Goal: Task Accomplishment & Management: Use online tool/utility

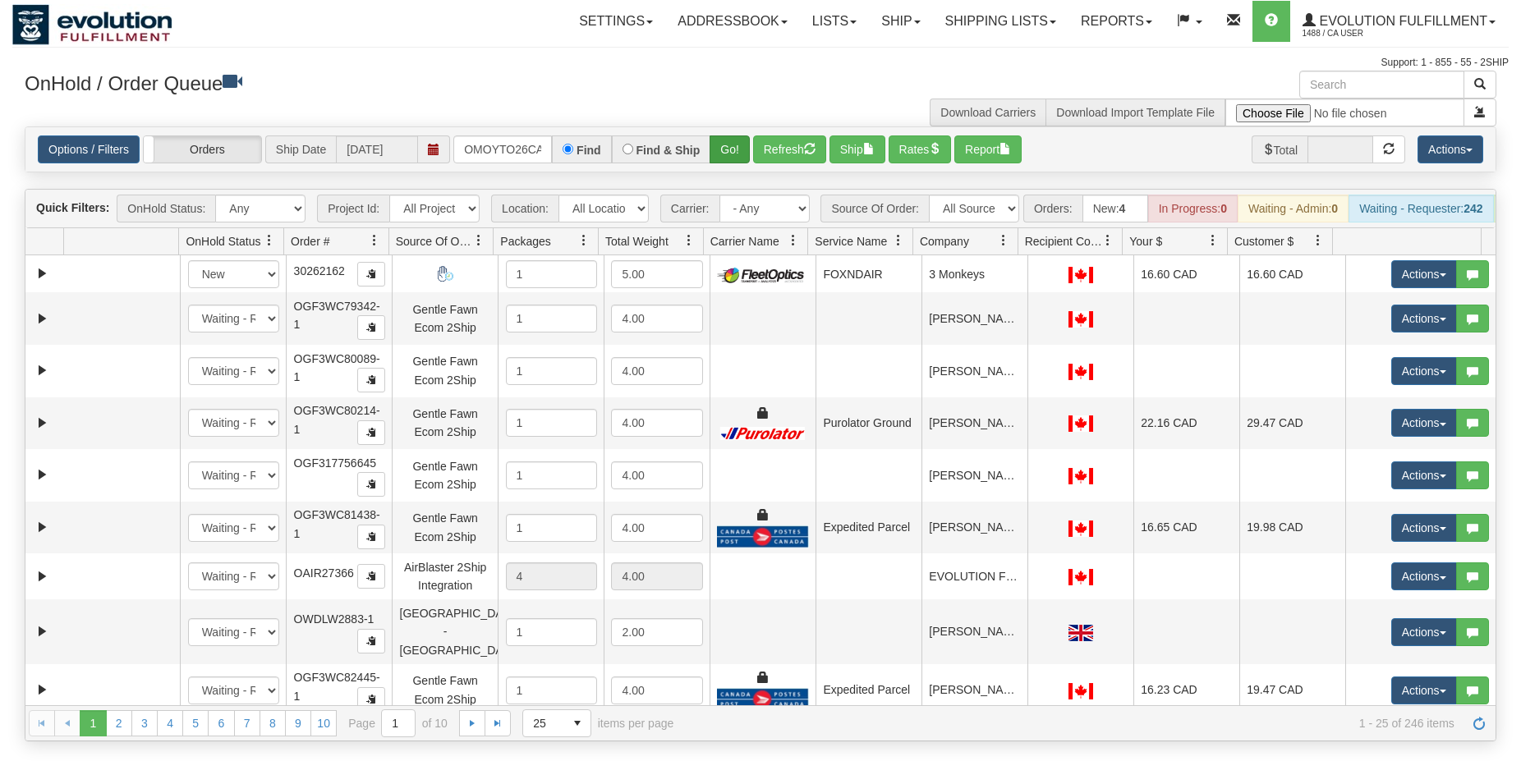
scroll to position [0, 28]
click at [739, 148] on button "Go!" at bounding box center [729, 149] width 40 height 28
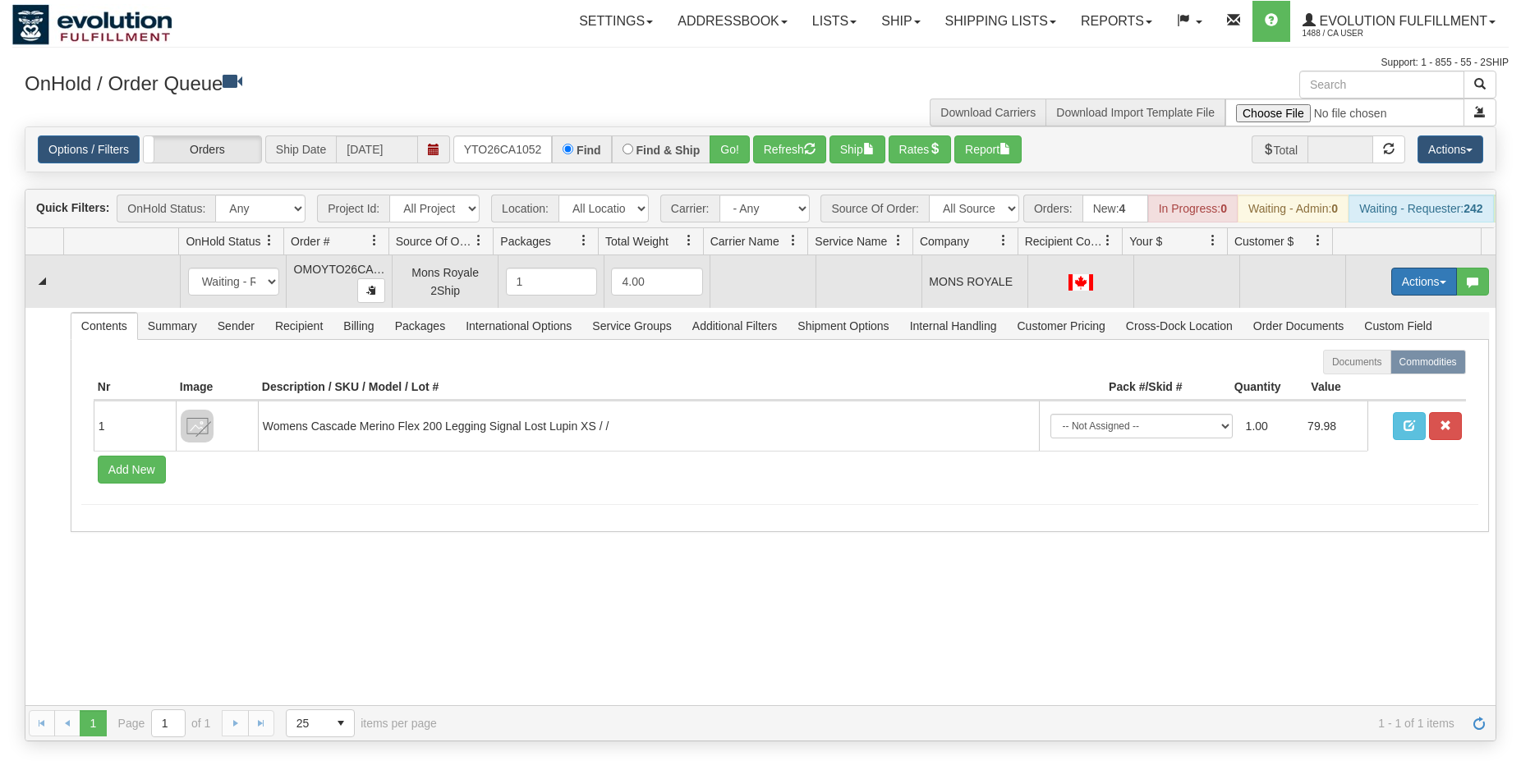
click at [1391, 291] on button "Actions" at bounding box center [1424, 281] width 66 height 28
click at [1366, 362] on span "Rate All Services" at bounding box center [1390, 355] width 99 height 13
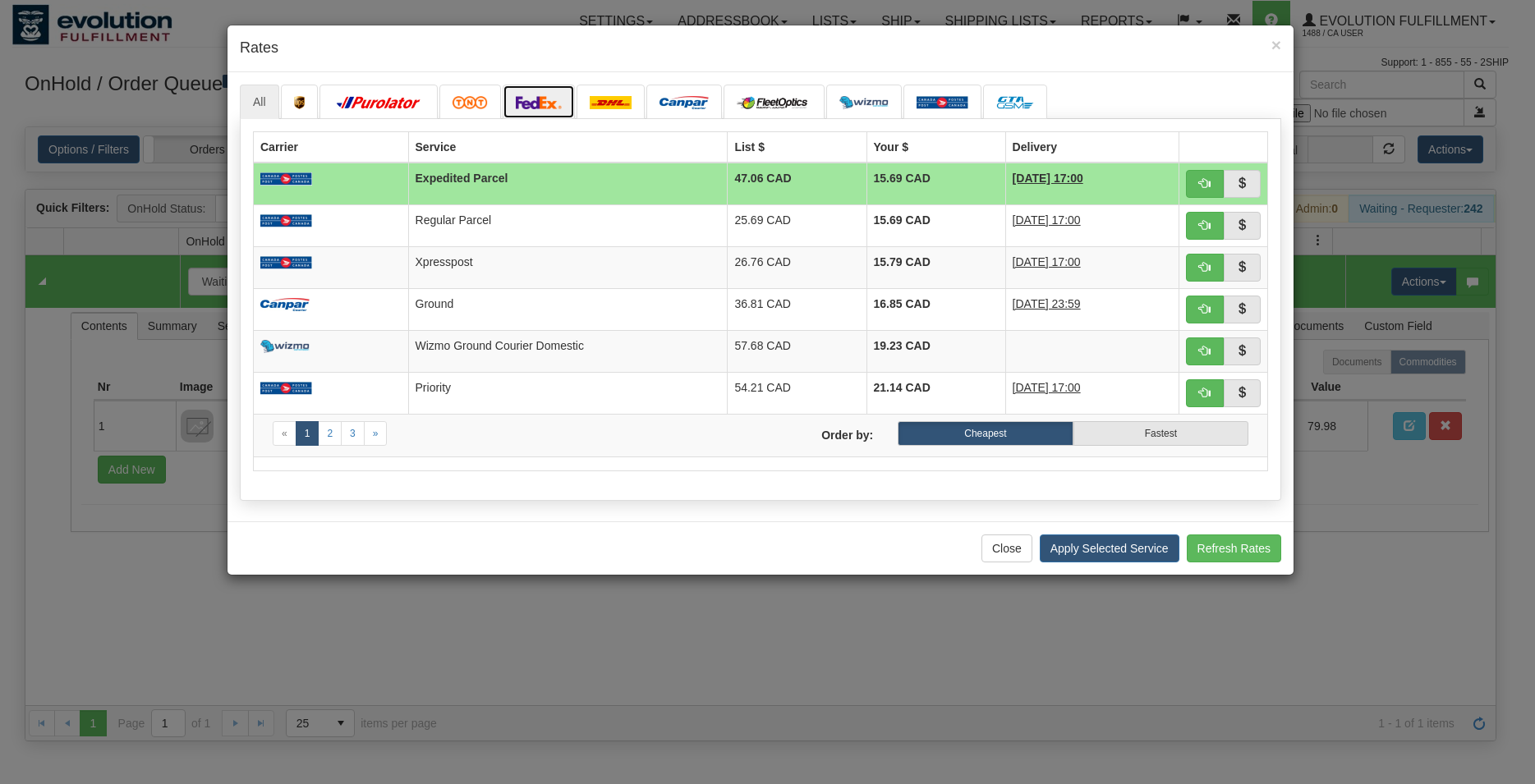
click at [528, 100] on img at bounding box center [539, 102] width 46 height 13
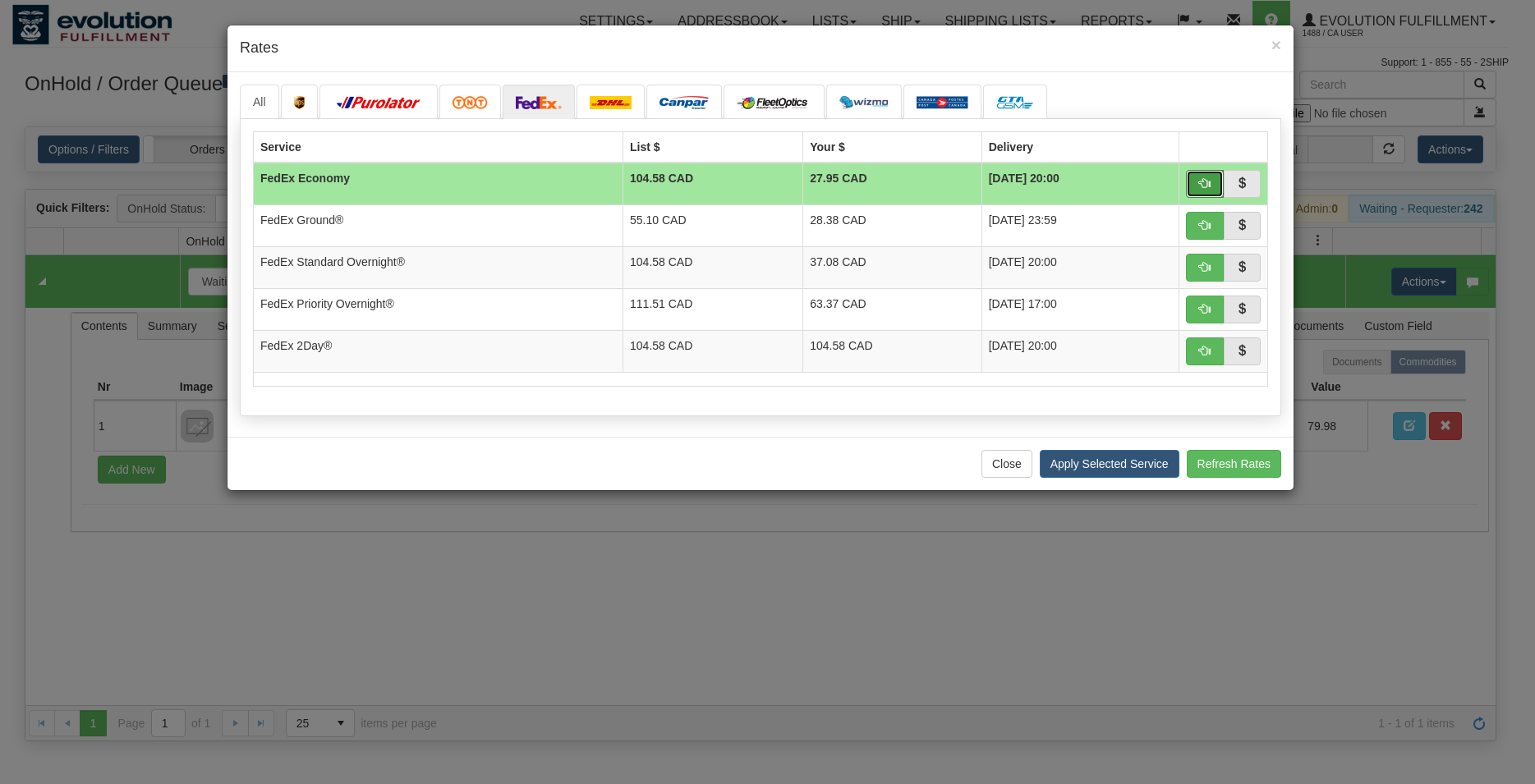
click at [1196, 183] on button "button" at bounding box center [1205, 184] width 38 height 28
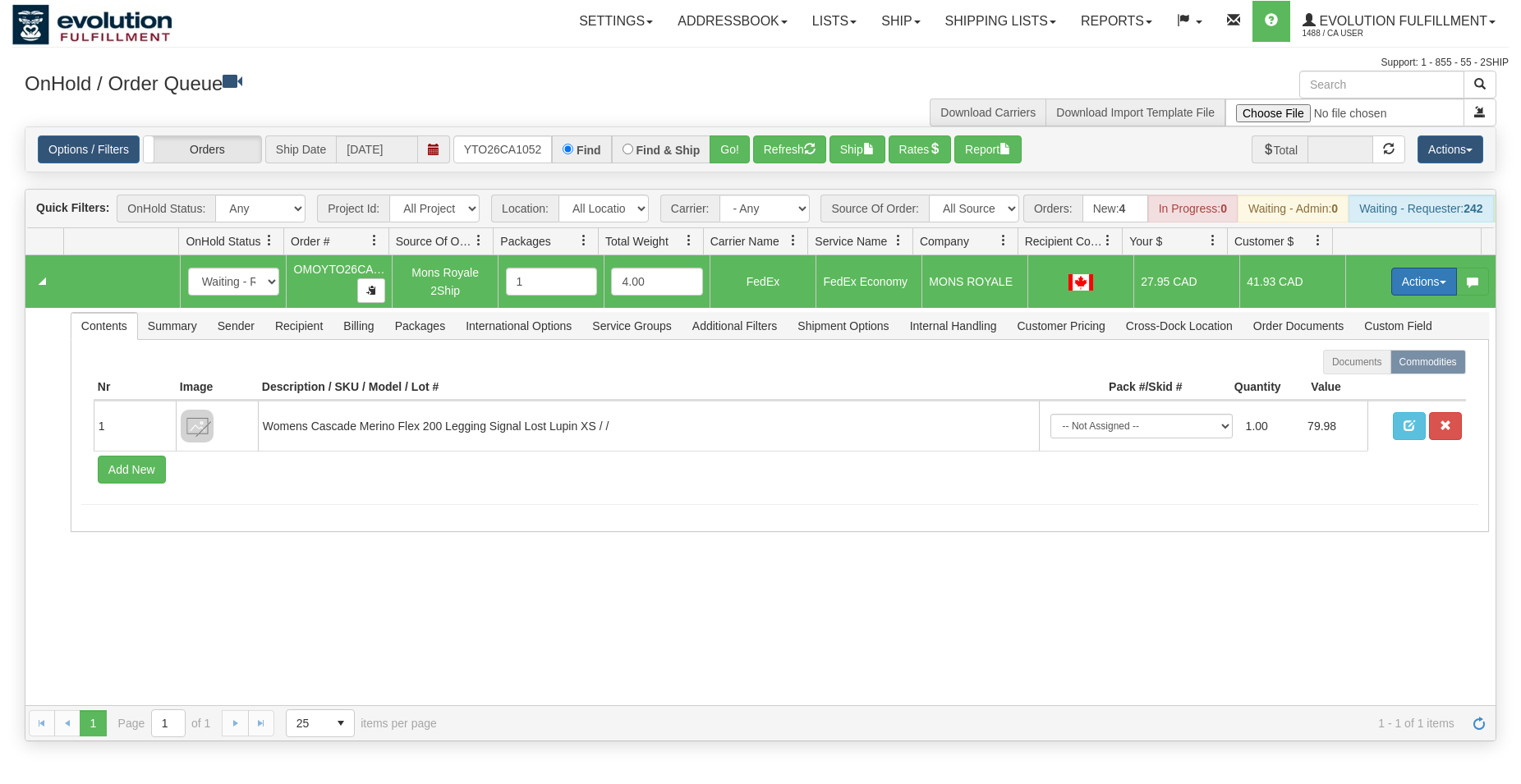
click at [1403, 294] on button "Actions" at bounding box center [1424, 281] width 66 height 28
click at [1349, 362] on span "Rate All Services" at bounding box center [1390, 355] width 99 height 13
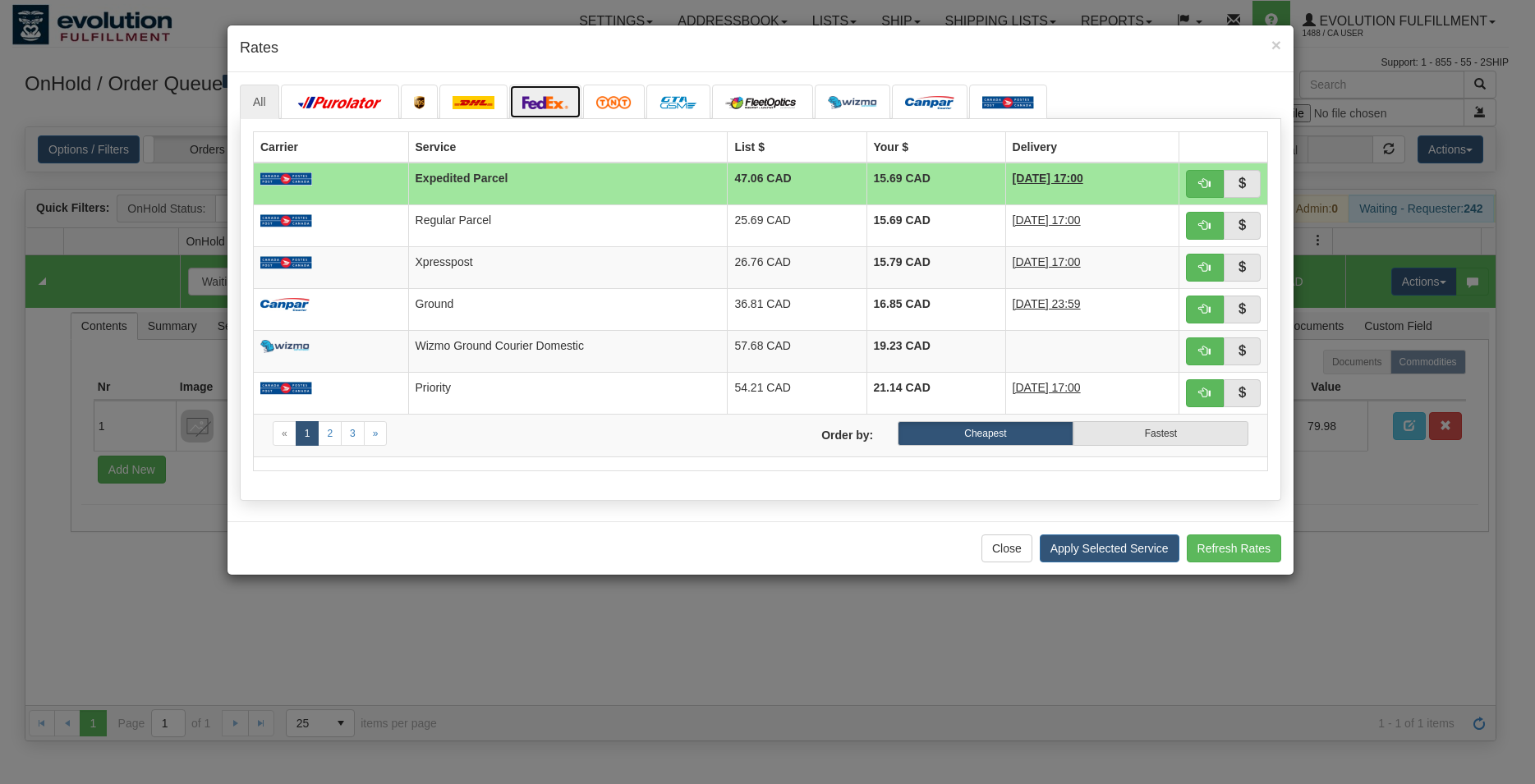
click at [560, 98] on img at bounding box center [546, 102] width 46 height 13
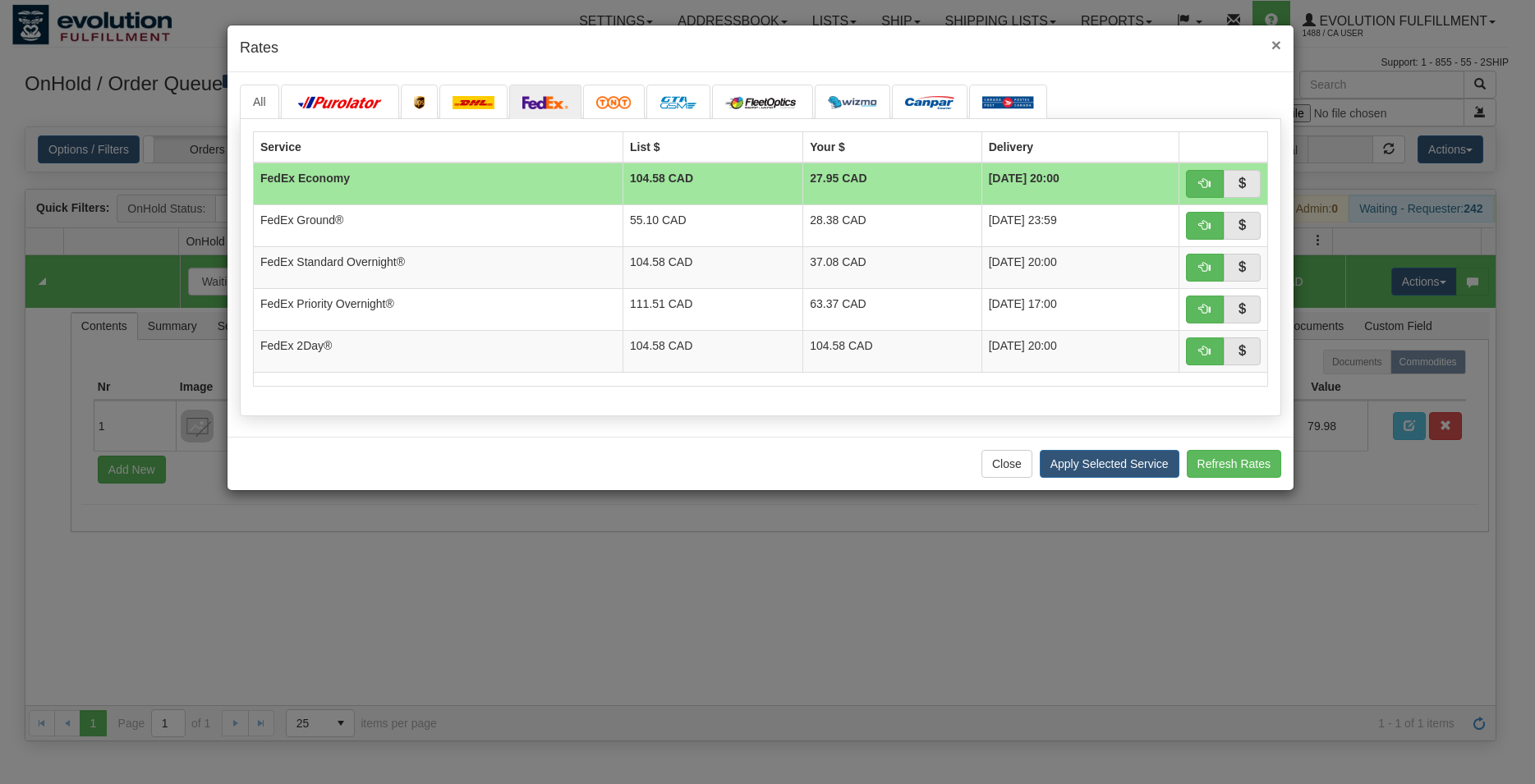
click at [1278, 43] on span "×" at bounding box center [1276, 45] width 9 height 19
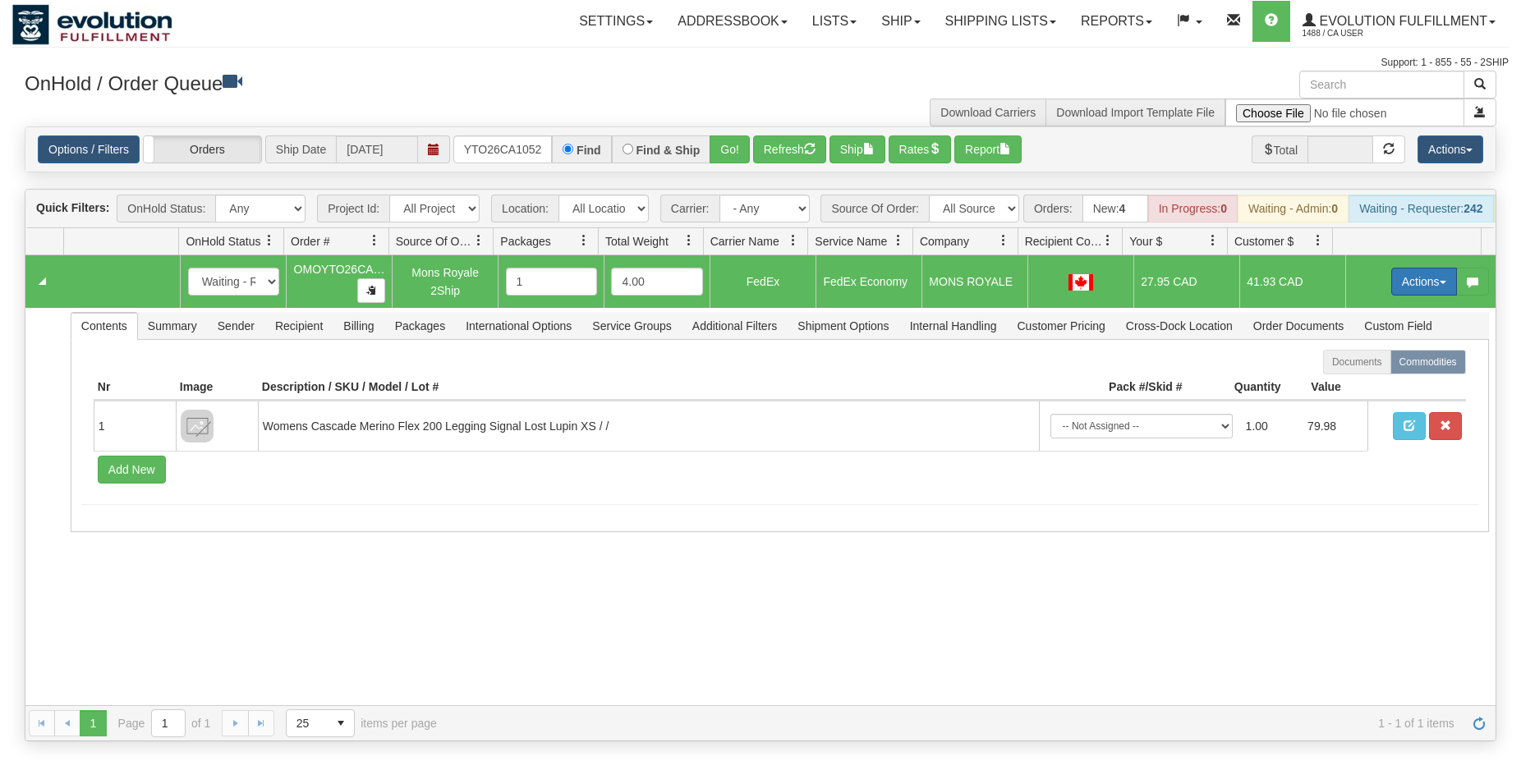
click at [1403, 296] on button "Actions" at bounding box center [1424, 281] width 66 height 28
click at [1348, 383] on span "Ship" at bounding box center [1358, 377] width 34 height 13
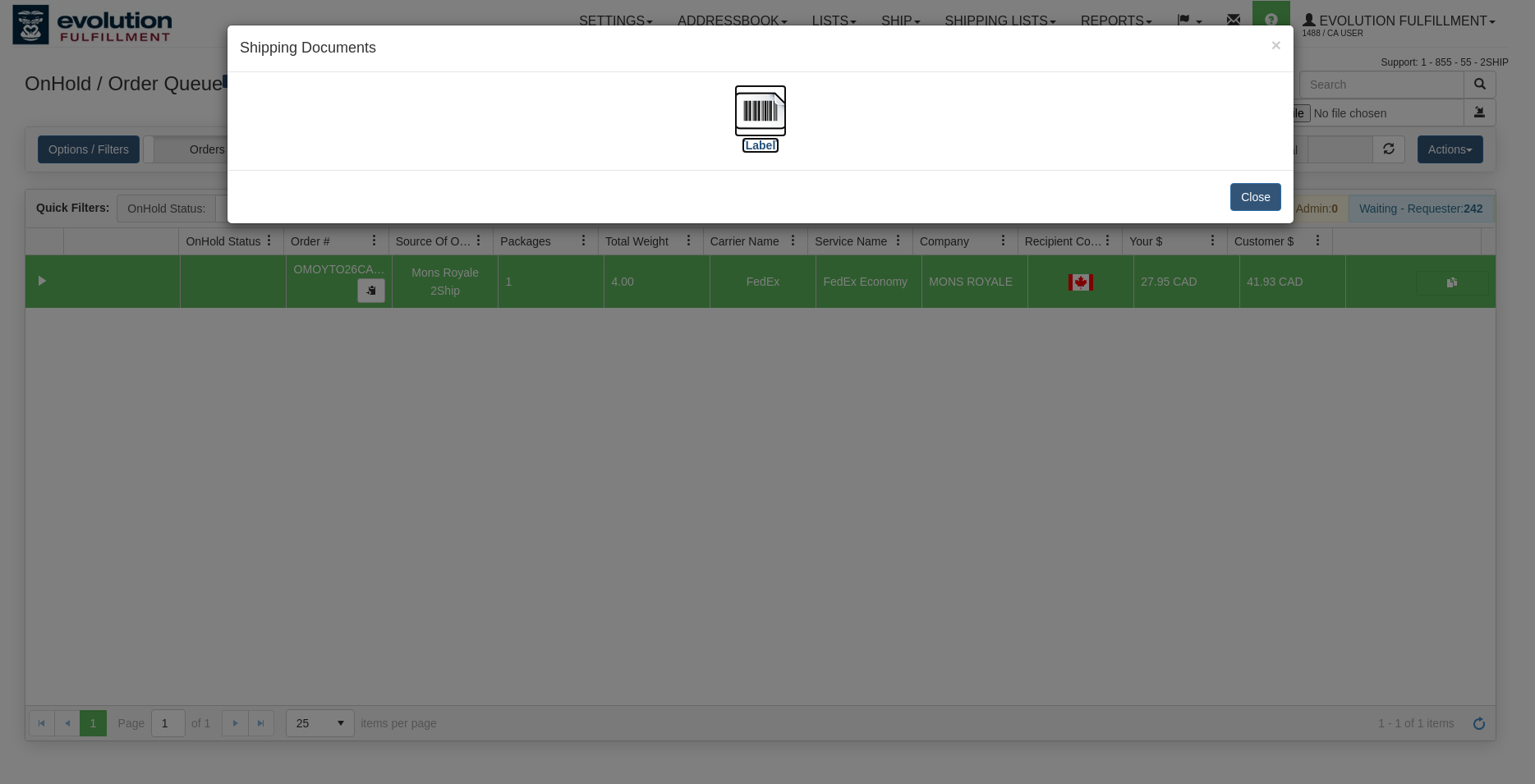
click at [764, 112] on img at bounding box center [760, 111] width 52 height 52
